Goal: Task Accomplishment & Management: Manage account settings

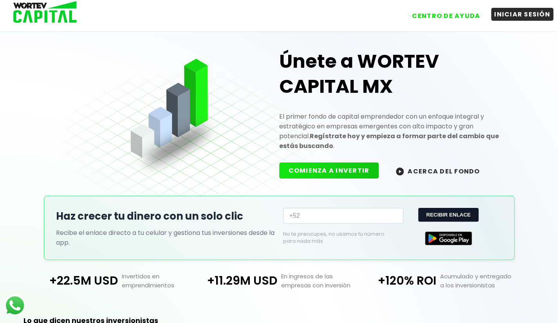
click at [528, 11] on button "INICIAR SESIÓN" at bounding box center [522, 14] width 62 height 13
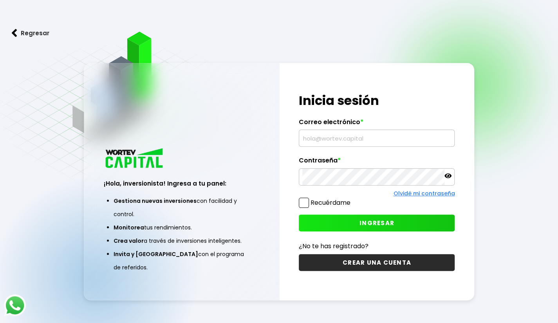
drag, startPoint x: 402, startPoint y: 152, endPoint x: 359, endPoint y: 146, distance: 43.6
click at [359, 146] on div "¡Hola, inversionista! Ingresa tus credenciales para iniciar sesión Inicia sesió…" at bounding box center [377, 181] width 195 height 237
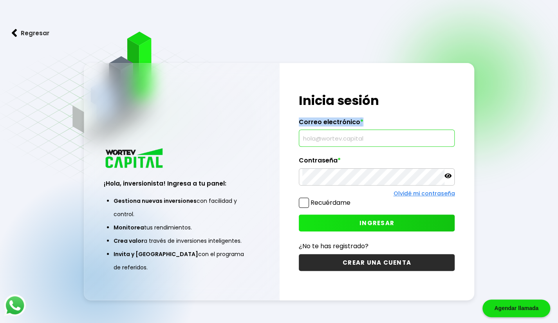
click at [359, 146] on input "text" at bounding box center [376, 138] width 149 height 16
type input "[EMAIL_ADDRESS][DOMAIN_NAME]"
click at [361, 169] on div at bounding box center [377, 176] width 156 height 17
click at [373, 226] on span "INGRESAR" at bounding box center [377, 223] width 35 height 8
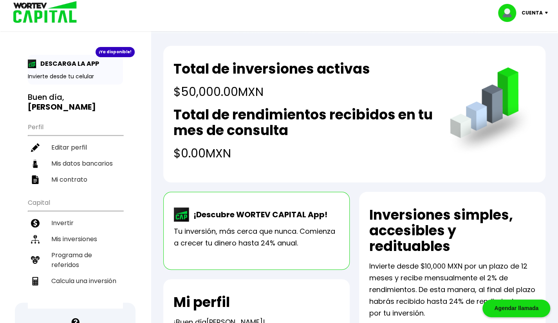
click at [236, 101] on div "Total de inversiones activas $50,000.00 MXN Total de rendimientos recibidos en …" at bounding box center [304, 111] width 261 height 101
click at [78, 215] on li "Invertir" at bounding box center [75, 223] width 95 height 16
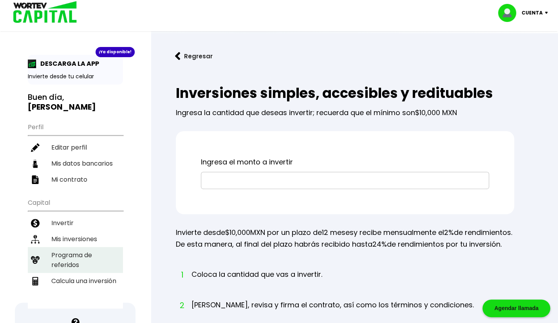
click at [74, 247] on li "Programa de referidos" at bounding box center [75, 260] width 95 height 26
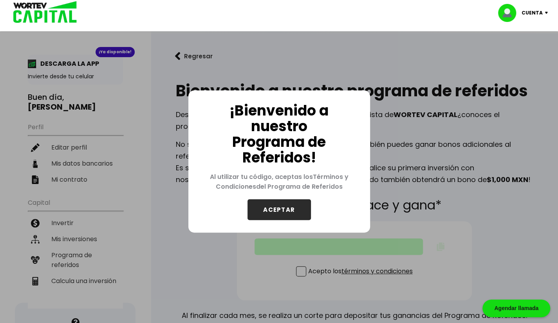
click at [535, 14] on p "Cuenta" at bounding box center [532, 13] width 21 height 12
click at [529, 48] on li "Cerrar sesión" at bounding box center [524, 52] width 63 height 16
